Goal: Task Accomplishment & Management: Manage account settings

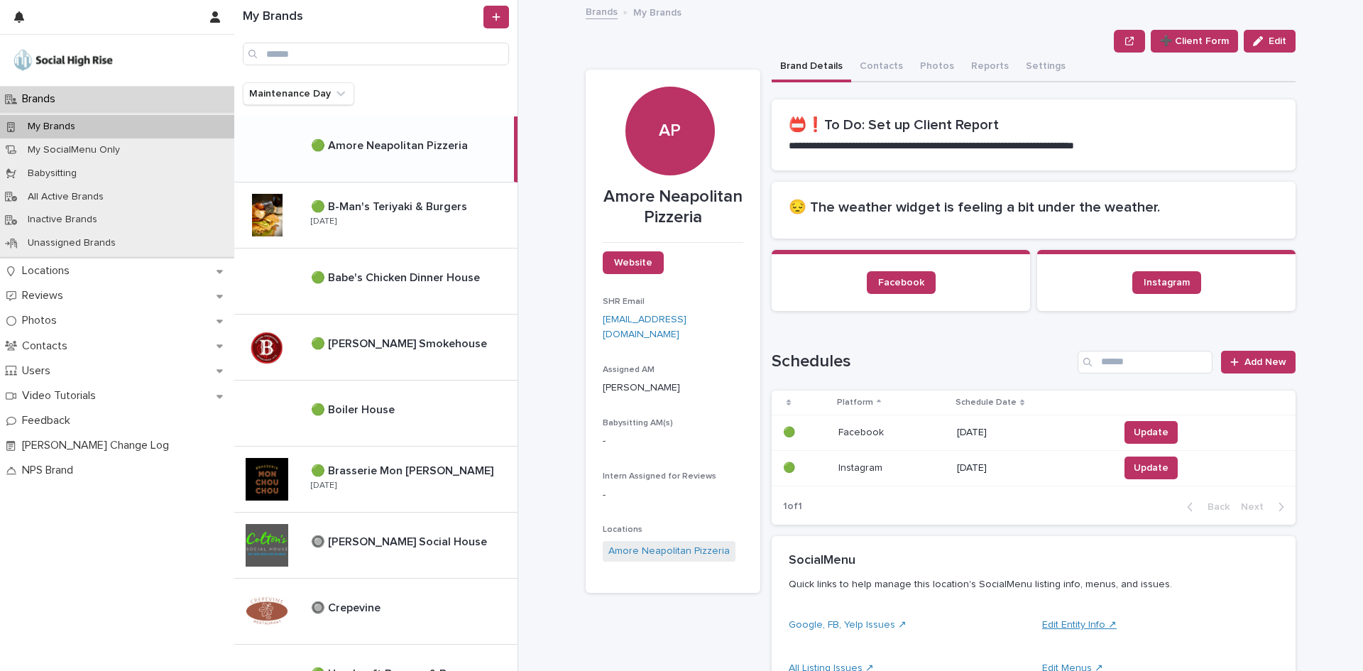
click at [1093, 628] on link "Edit Entity Info ↗" at bounding box center [1079, 625] width 75 height 10
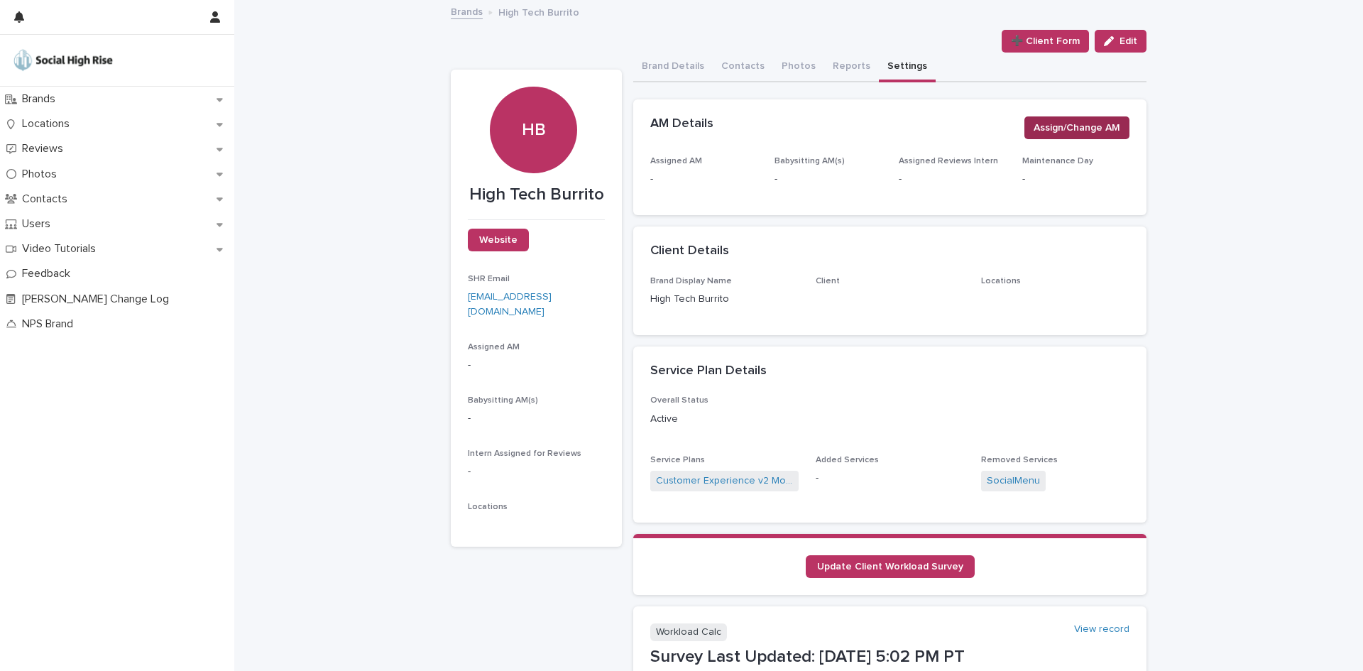
click at [1103, 122] on span "Assign/Change AM" at bounding box center [1077, 128] width 87 height 14
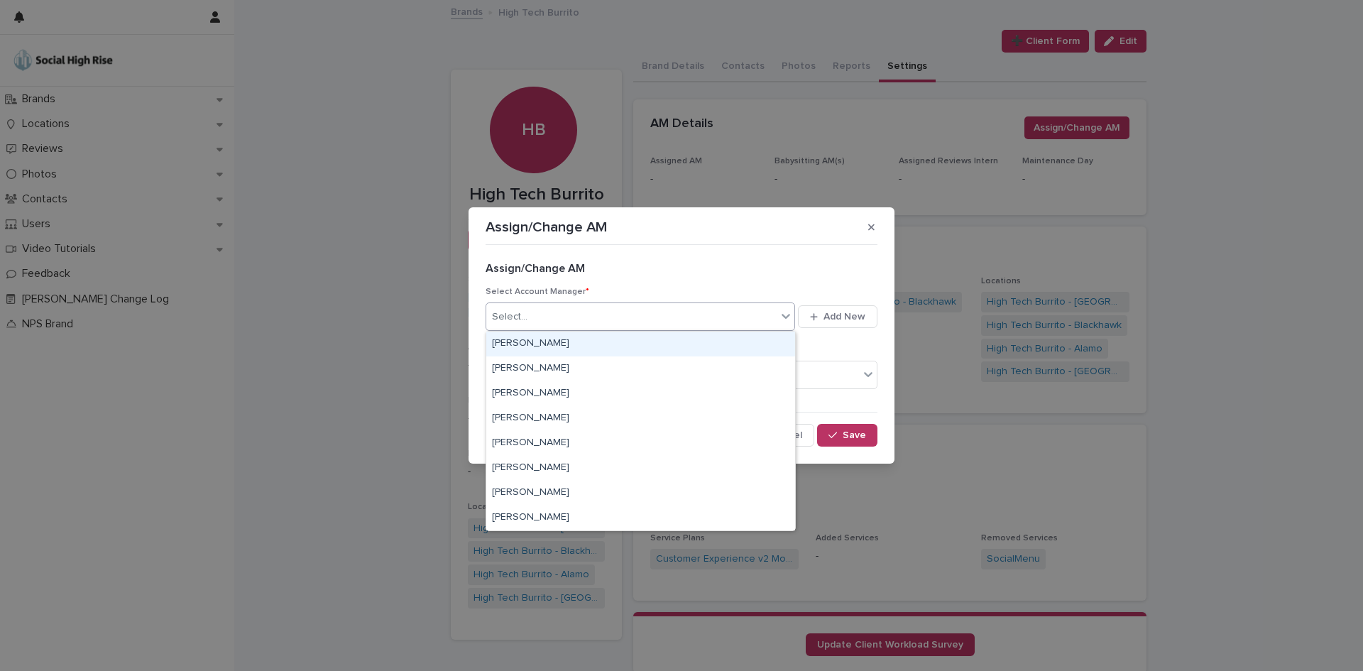
click at [630, 324] on div "Select..." at bounding box center [631, 316] width 290 height 23
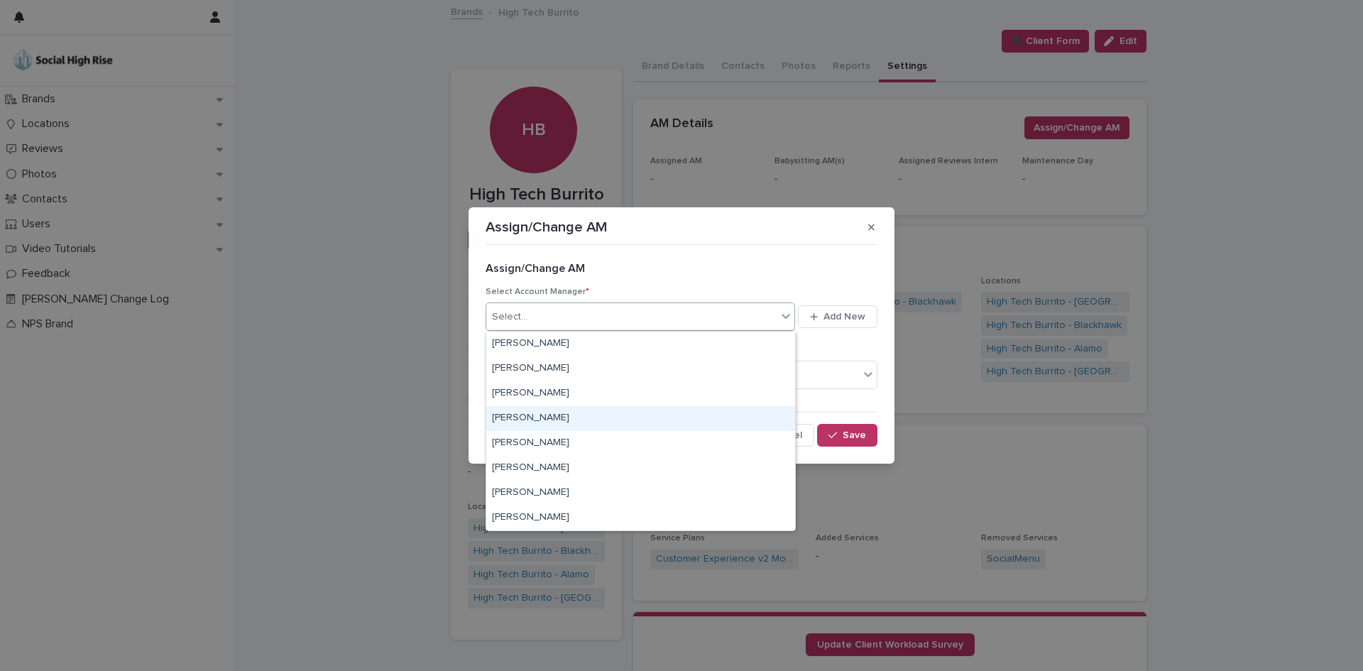
click at [559, 417] on div "Jessi Coulter" at bounding box center [640, 418] width 309 height 25
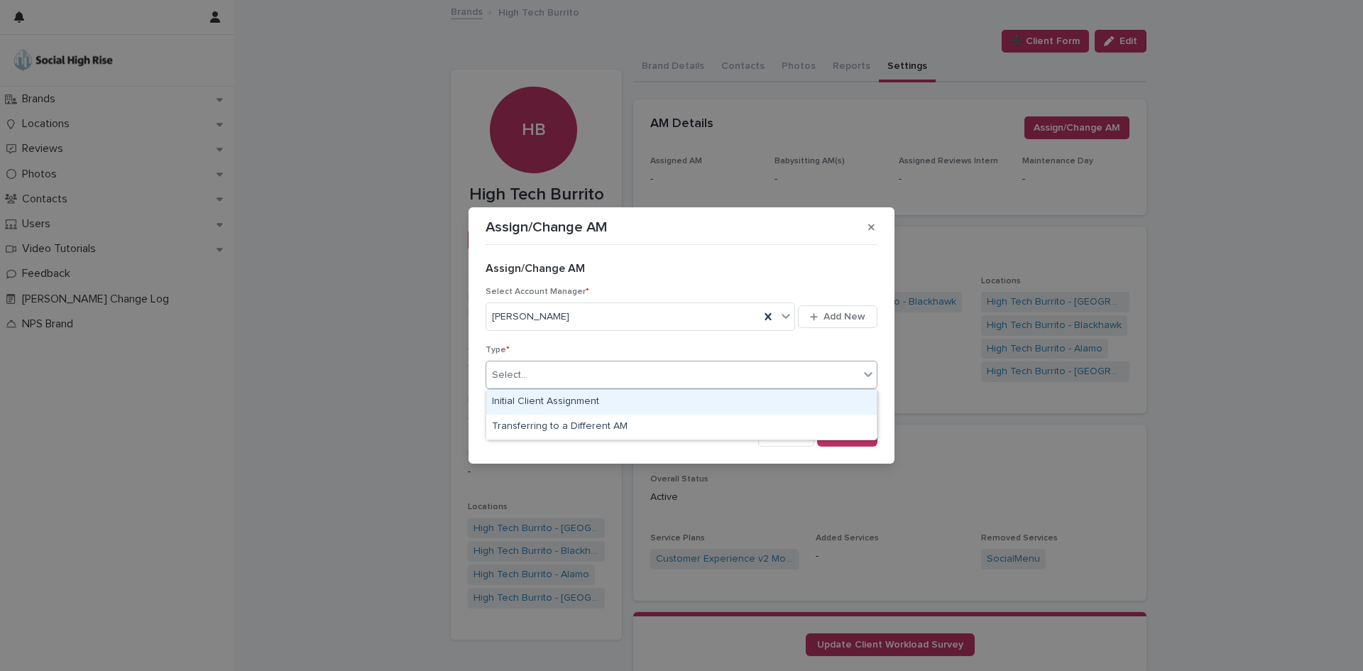
click at [600, 368] on div "Select..." at bounding box center [672, 375] width 373 height 23
click at [600, 400] on div "Initial Client Assignment" at bounding box center [681, 402] width 390 height 25
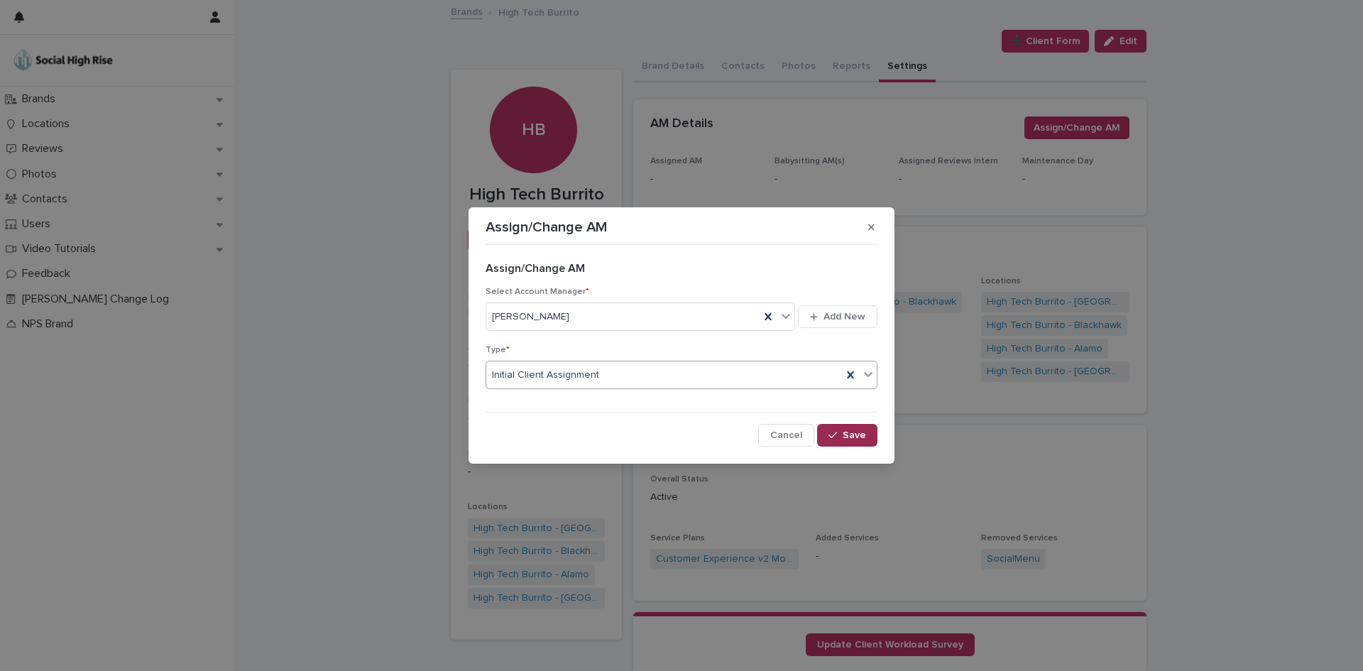
click at [845, 439] on span "Save" at bounding box center [854, 435] width 23 height 10
